Goal: Task Accomplishment & Management: Manage account settings

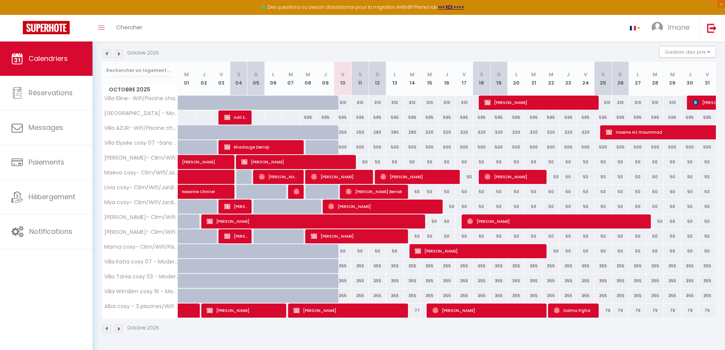
scroll to position [78, 0]
click at [359, 187] on span "[PERSON_NAME] Berrak" at bounding box center [375, 191] width 58 height 14
select select "OK"
select select "0"
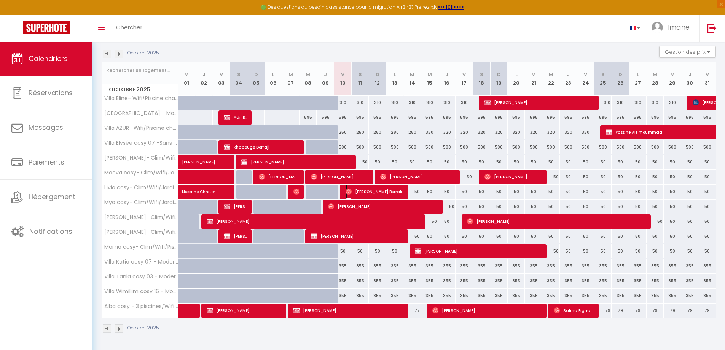
select select "0"
select select "1"
select select
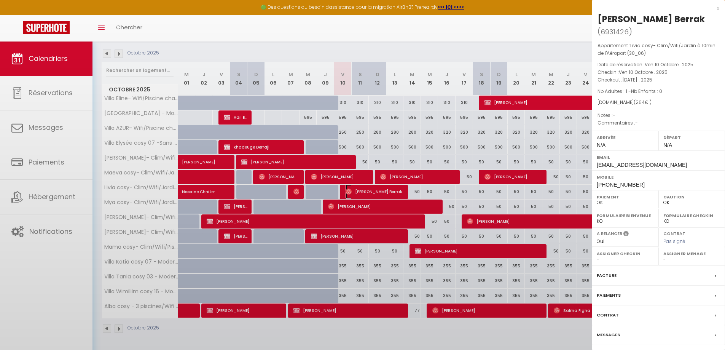
select select "34495"
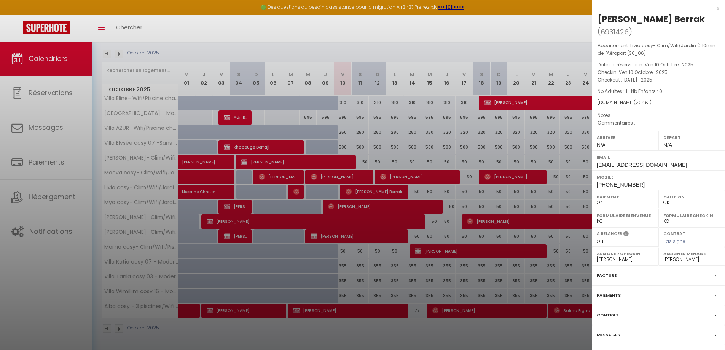
click at [361, 276] on div at bounding box center [362, 175] width 725 height 350
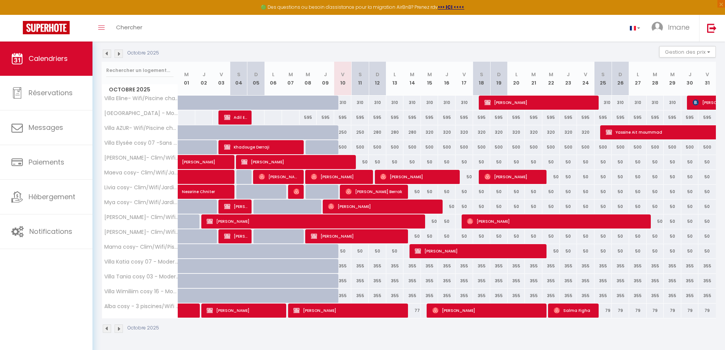
click at [196, 272] on html "🟢 Des questions ou besoin d'assistance pour la migration AirBnB? Prenez rdv >>>…" at bounding box center [362, 97] width 725 height 350
click at [281, 259] on div at bounding box center [274, 266] width 18 height 14
type input "355"
type input "Lun 06 Octobre 2025"
type input "[DATE]"
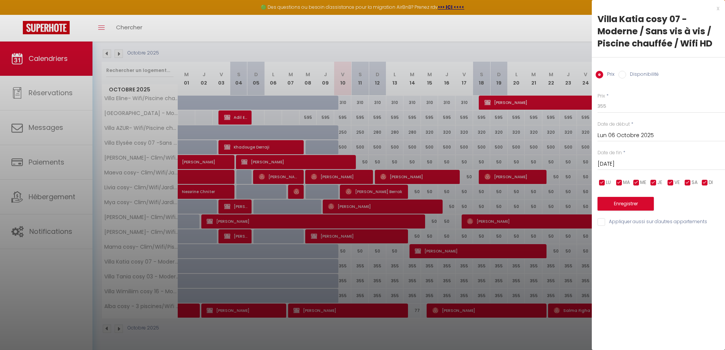
click at [361, 246] on div at bounding box center [362, 175] width 725 height 350
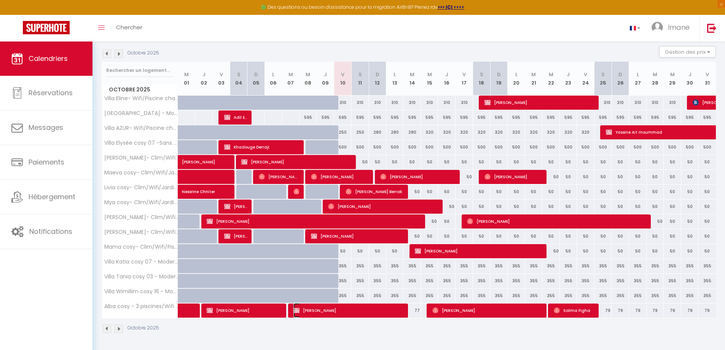
click at [352, 307] on span "[PERSON_NAME]" at bounding box center [348, 310] width 111 height 14
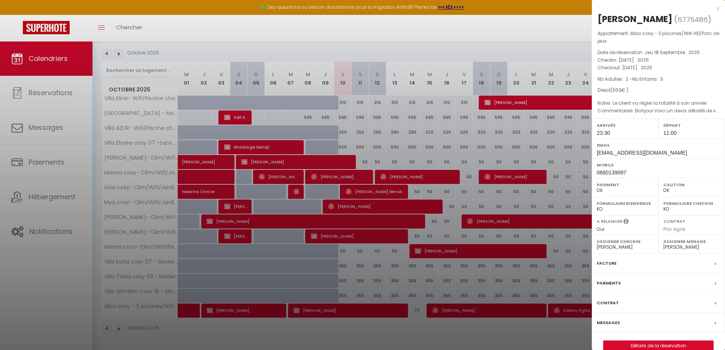
click at [362, 284] on div at bounding box center [362, 175] width 725 height 350
